Goal: Information Seeking & Learning: Learn about a topic

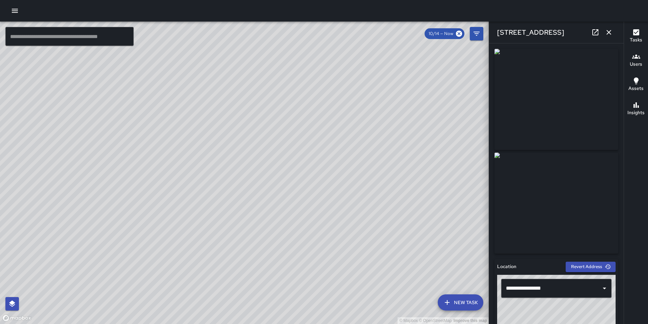
click at [611, 29] on icon "button" at bounding box center [608, 32] width 8 height 8
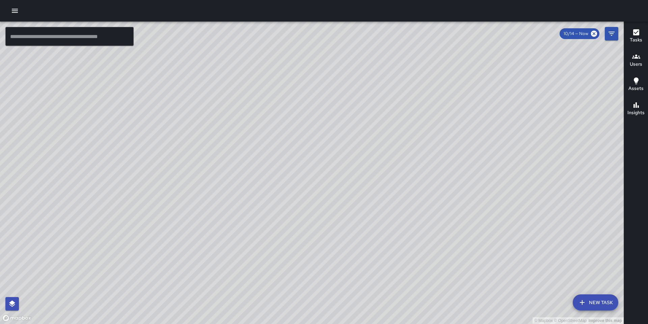
click at [13, 7] on icon "button" at bounding box center [15, 11] width 8 height 8
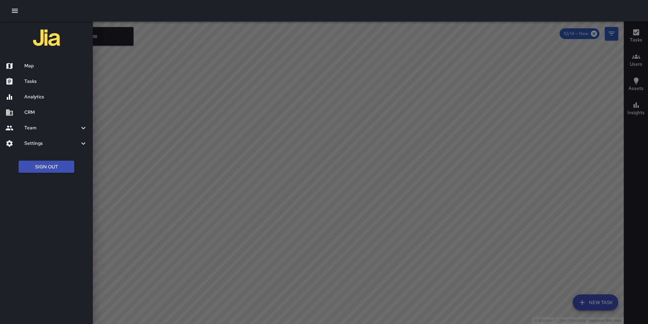
click at [43, 94] on h6 "Analytics" at bounding box center [55, 96] width 63 height 7
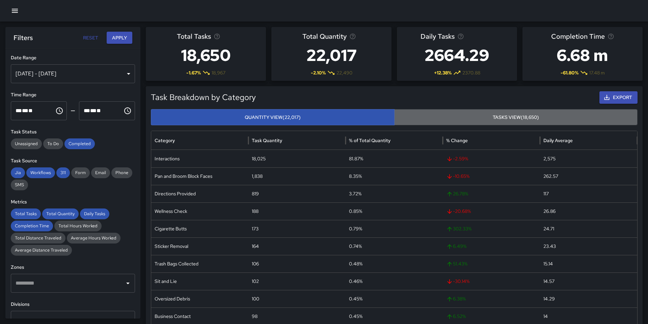
click at [420, 118] on button "Tasks View (18,650)" at bounding box center [516, 117] width 244 height 17
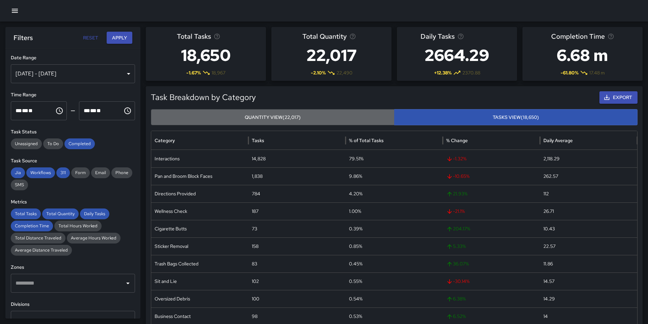
click at [359, 117] on button "Quantity View (22,017)" at bounding box center [273, 117] width 244 height 17
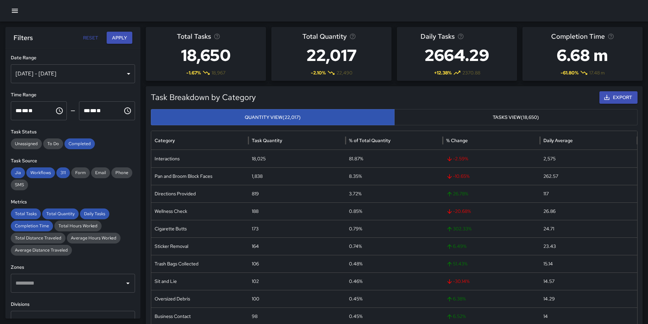
click at [441, 119] on button "Tasks View (18,650)" at bounding box center [516, 117] width 244 height 17
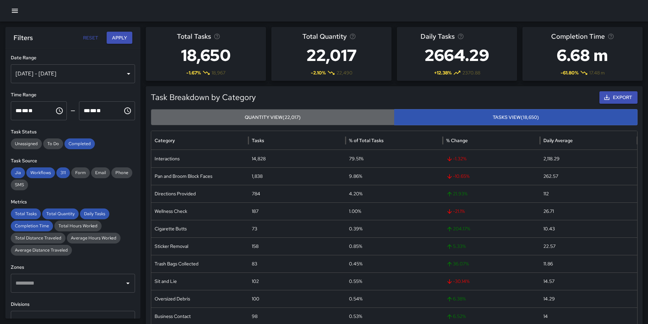
click at [365, 111] on button "Quantity View (22,017)" at bounding box center [273, 117] width 244 height 17
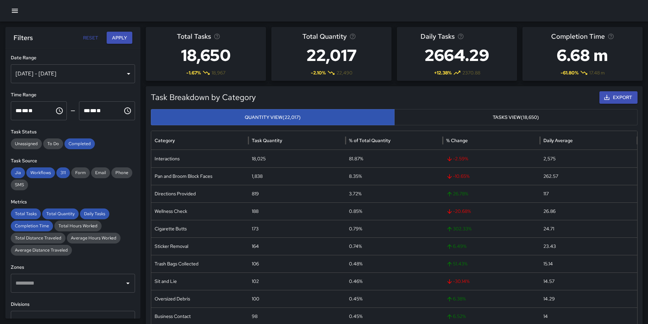
click at [365, 96] on h5 "Task Breakdown by Category" at bounding box center [333, 97] width 364 height 11
click at [17, 12] on icon "button" at bounding box center [15, 11] width 6 height 4
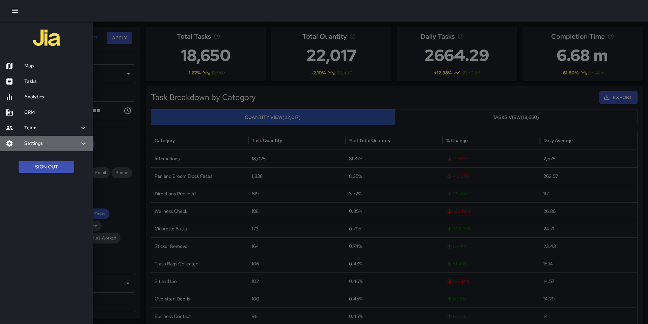
click at [42, 145] on h6 "Settings" at bounding box center [51, 143] width 55 height 7
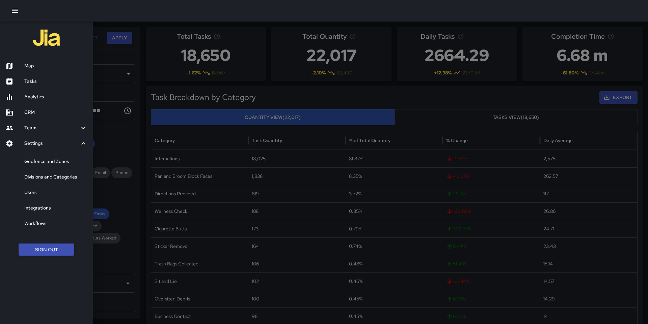
click at [269, 85] on div at bounding box center [324, 162] width 648 height 324
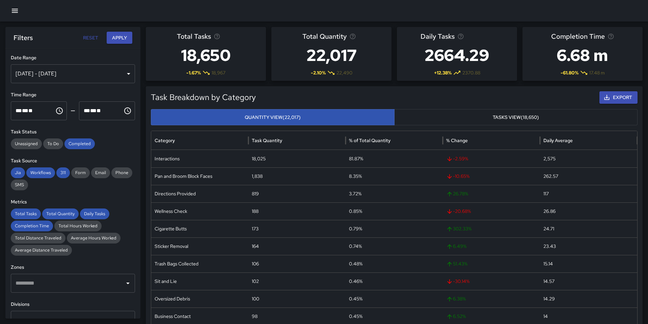
click at [444, 115] on button "Tasks View (18,650)" at bounding box center [516, 117] width 244 height 17
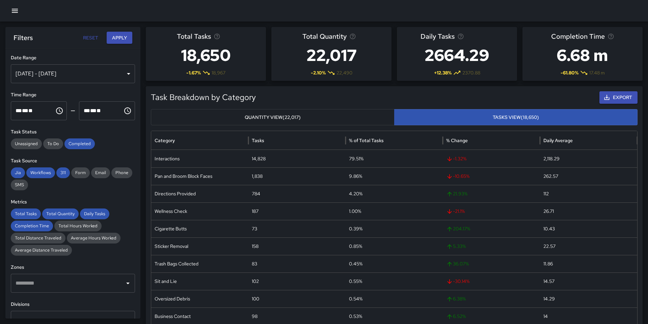
click at [349, 121] on button "Quantity View (22,017)" at bounding box center [273, 117] width 244 height 17
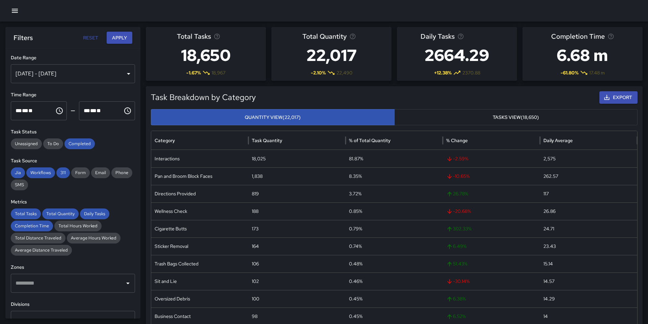
click at [420, 115] on button "Tasks View (18,650)" at bounding box center [516, 117] width 244 height 17
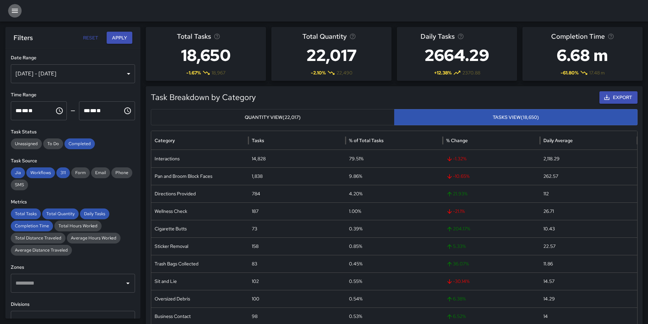
click at [18, 12] on icon "button" at bounding box center [15, 11] width 8 height 8
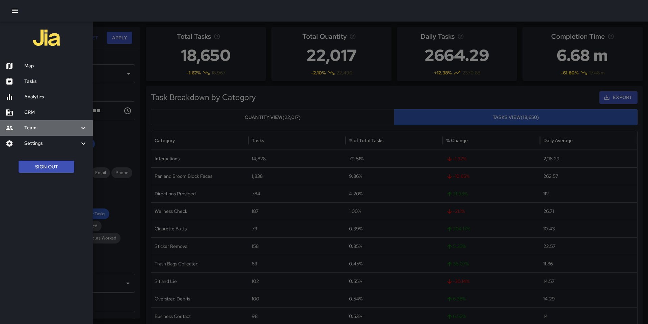
click at [52, 135] on div "Team" at bounding box center [46, 128] width 93 height 16
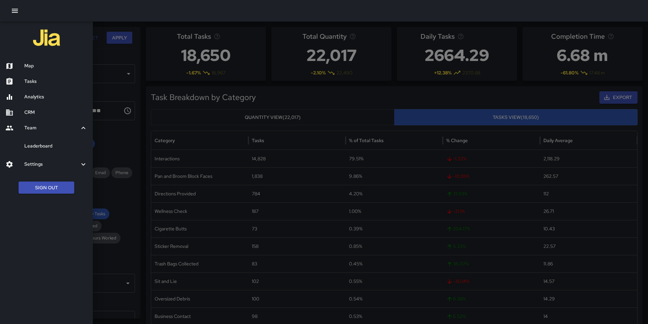
click at [48, 164] on h6 "Settings" at bounding box center [51, 164] width 55 height 7
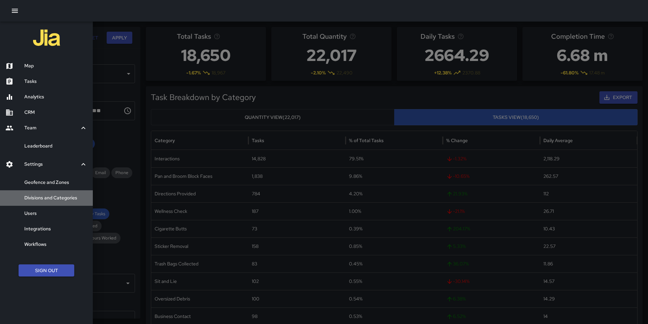
click at [51, 198] on h6 "Divisions and Categories" at bounding box center [55, 198] width 63 height 7
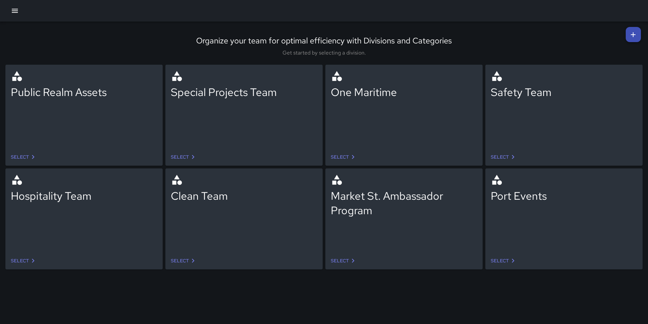
click at [11, 14] on icon "button" at bounding box center [15, 11] width 8 height 8
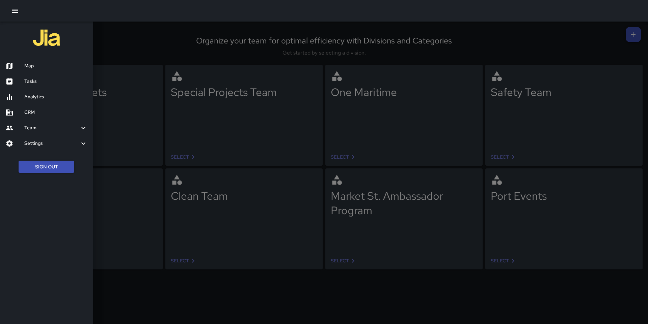
click at [41, 95] on h6 "Analytics" at bounding box center [55, 96] width 63 height 7
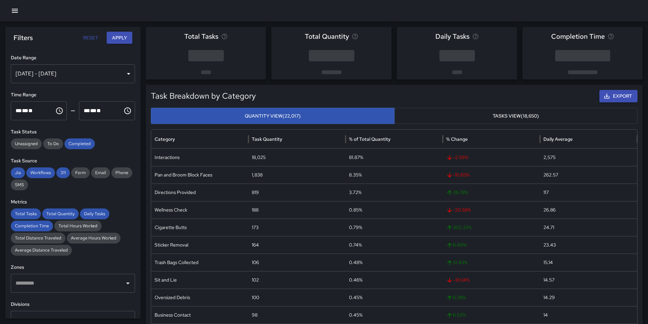
click at [488, 117] on button "Tasks View (18,650)" at bounding box center [516, 116] width 244 height 17
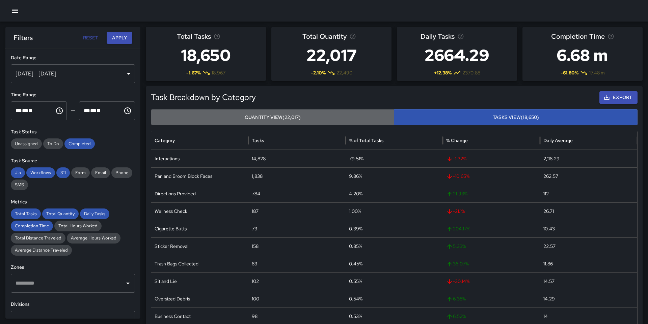
click at [353, 119] on button "Quantity View (22,017)" at bounding box center [273, 117] width 244 height 17
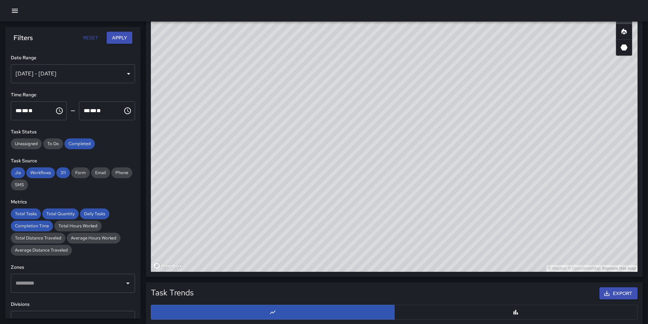
scroll to position [392, 0]
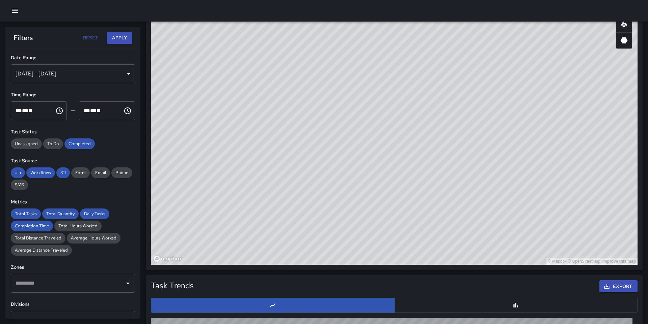
click at [472, 181] on div "© Mapbox © OpenStreetMap Improve this map" at bounding box center [394, 130] width 486 height 270
drag, startPoint x: 452, startPoint y: 133, endPoint x: 423, endPoint y: 188, distance: 61.7
click at [423, 188] on div "© Mapbox © OpenStreetMap Improve this map" at bounding box center [394, 130] width 486 height 270
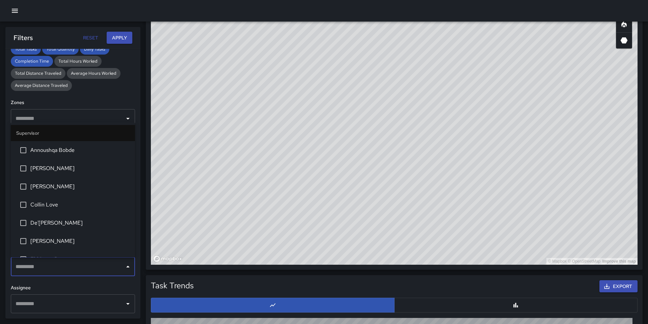
click at [56, 270] on input "text" at bounding box center [68, 267] width 108 height 13
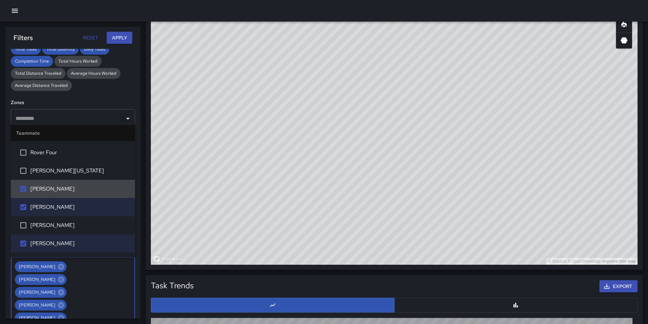
scroll to position [1107, 0]
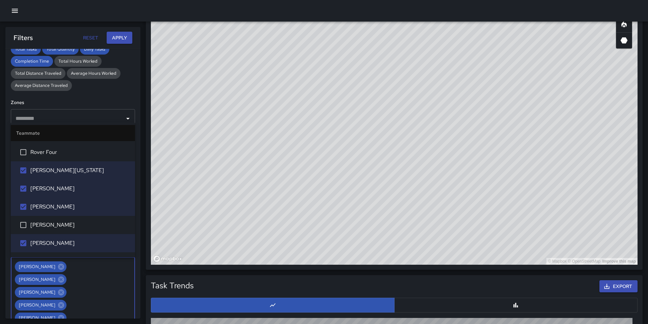
click at [98, 93] on div "**********" at bounding box center [72, 184] width 135 height 270
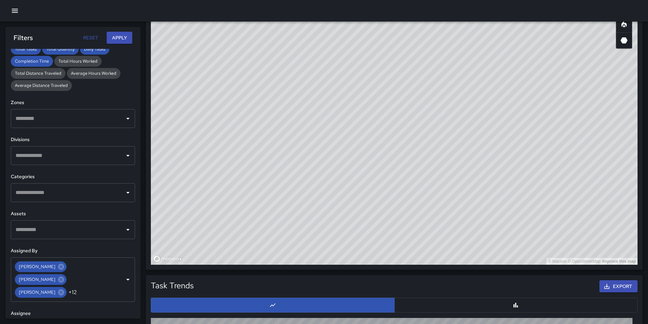
click at [117, 34] on button "Apply" at bounding box center [120, 38] width 26 height 12
click at [118, 39] on button "Apply" at bounding box center [120, 38] width 26 height 12
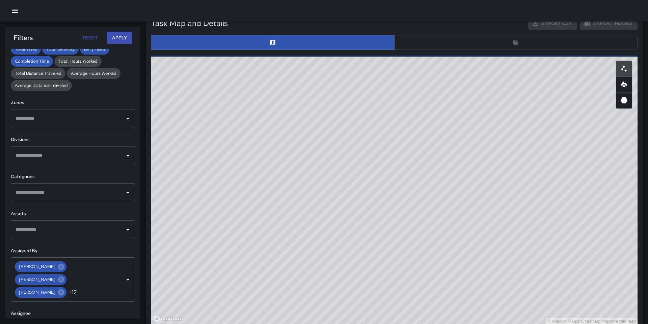
scroll to position [328, 0]
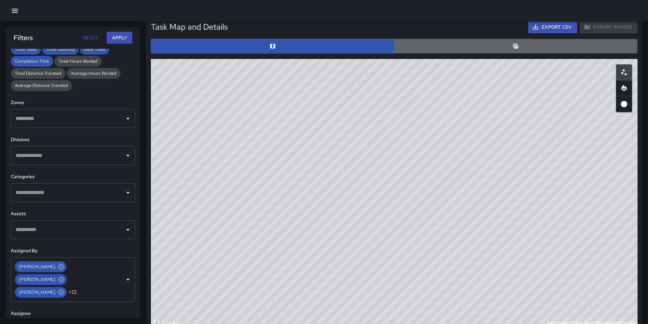
click at [479, 43] on button "button" at bounding box center [516, 46] width 244 height 15
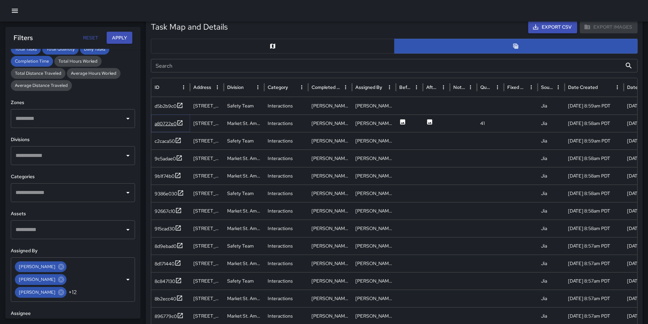
click at [179, 121] on icon at bounding box center [179, 123] width 7 height 7
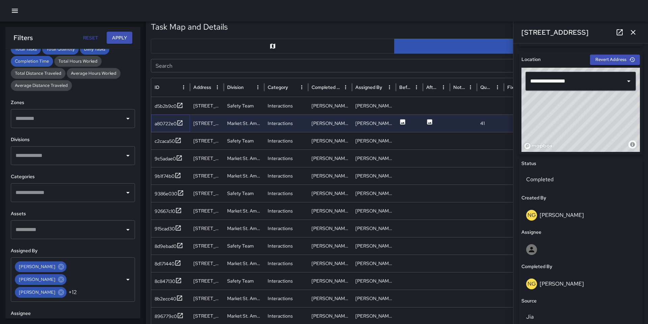
scroll to position [0, 0]
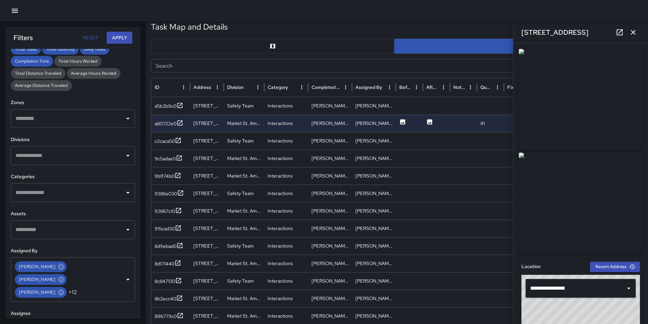
click at [630, 31] on icon "button" at bounding box center [633, 32] width 8 height 8
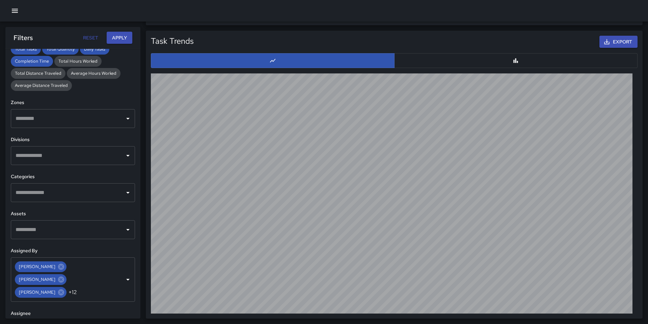
click at [503, 61] on button "button" at bounding box center [516, 60] width 244 height 15
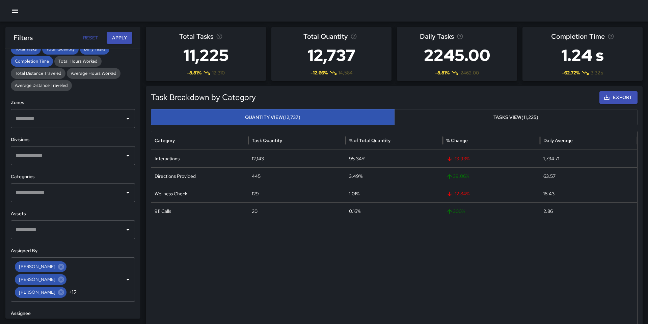
click at [433, 112] on button "Tasks View (11,225)" at bounding box center [516, 117] width 244 height 17
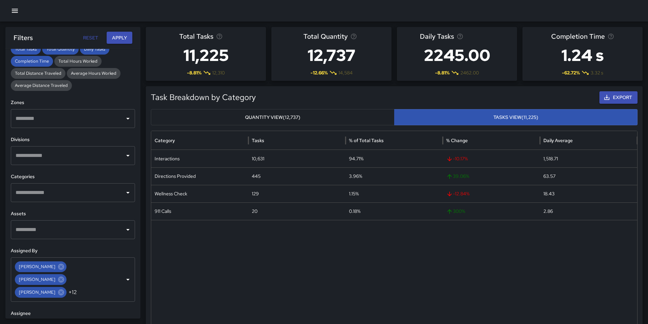
click at [362, 114] on button "Quantity View (12,737)" at bounding box center [273, 117] width 244 height 17
